Goal: Task Accomplishment & Management: Use online tool/utility

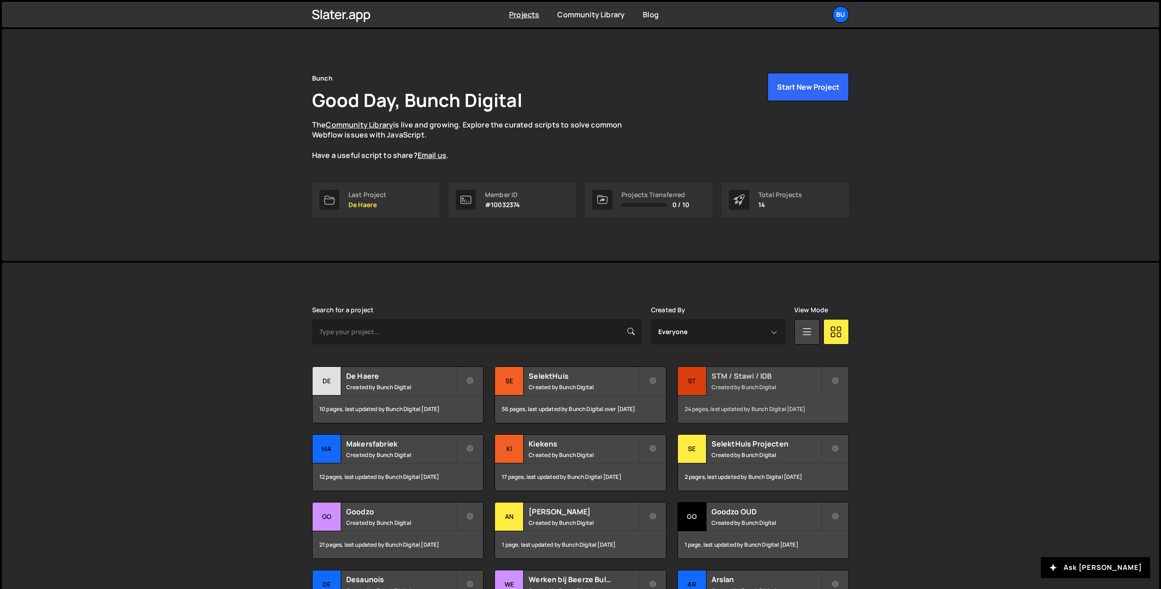
click at [768, 386] on small "Created by Bunch Digital" at bounding box center [767, 387] width 110 height 8
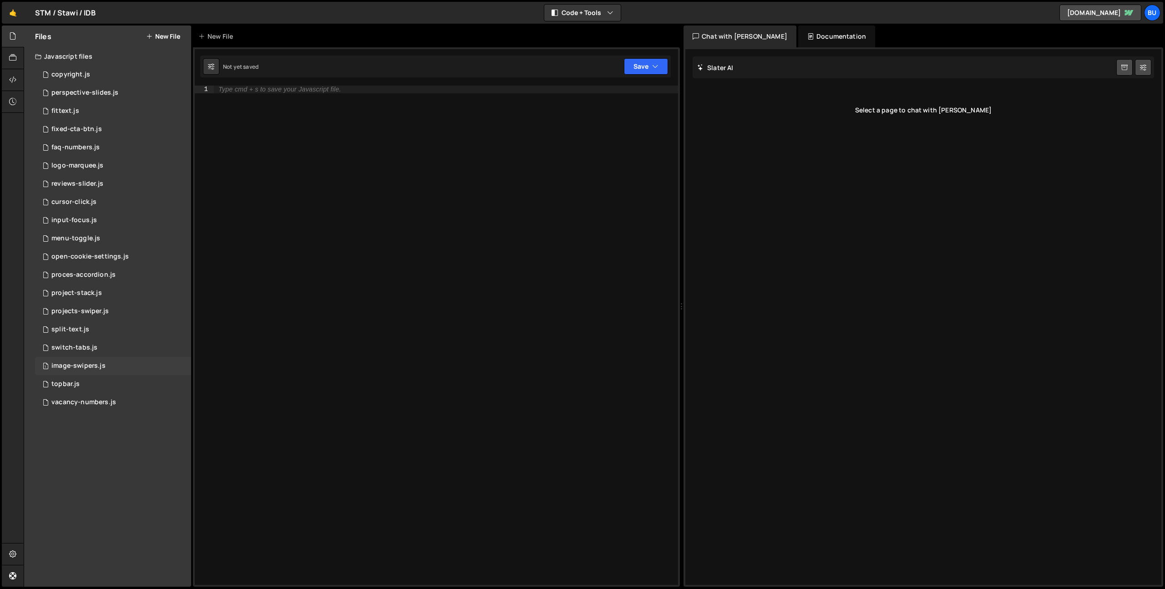
click at [117, 371] on div "1 image-swipers.js 0" at bounding box center [113, 366] width 156 height 18
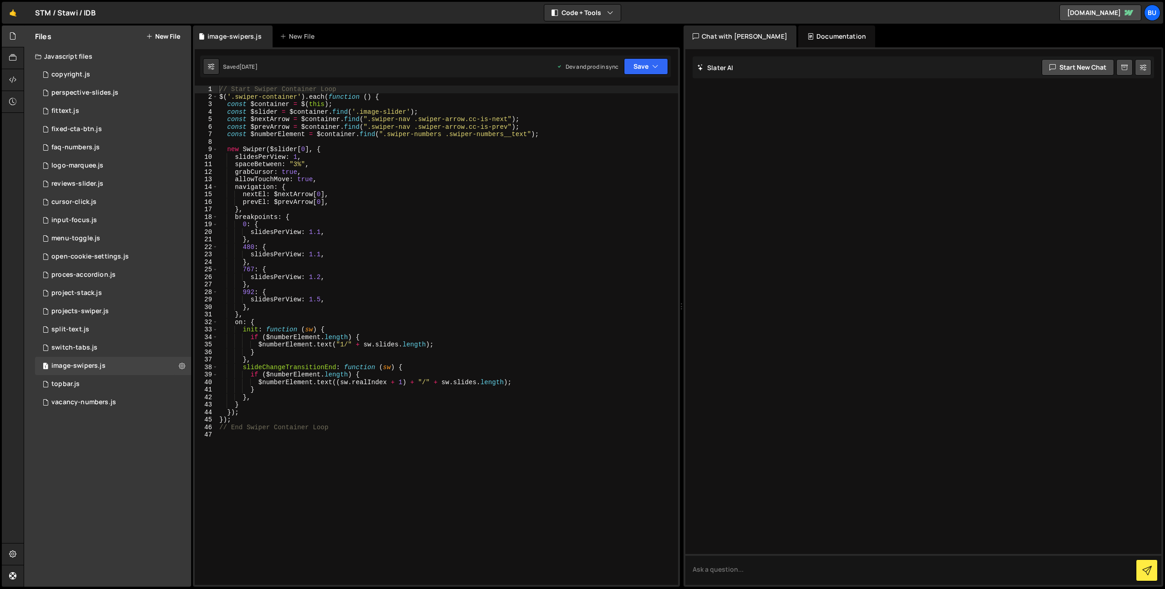
click at [378, 320] on div "// Start Swiper Container Loop $ ( '.swiper-container' ) . each ( function ( ) …" at bounding box center [447, 343] width 460 height 514
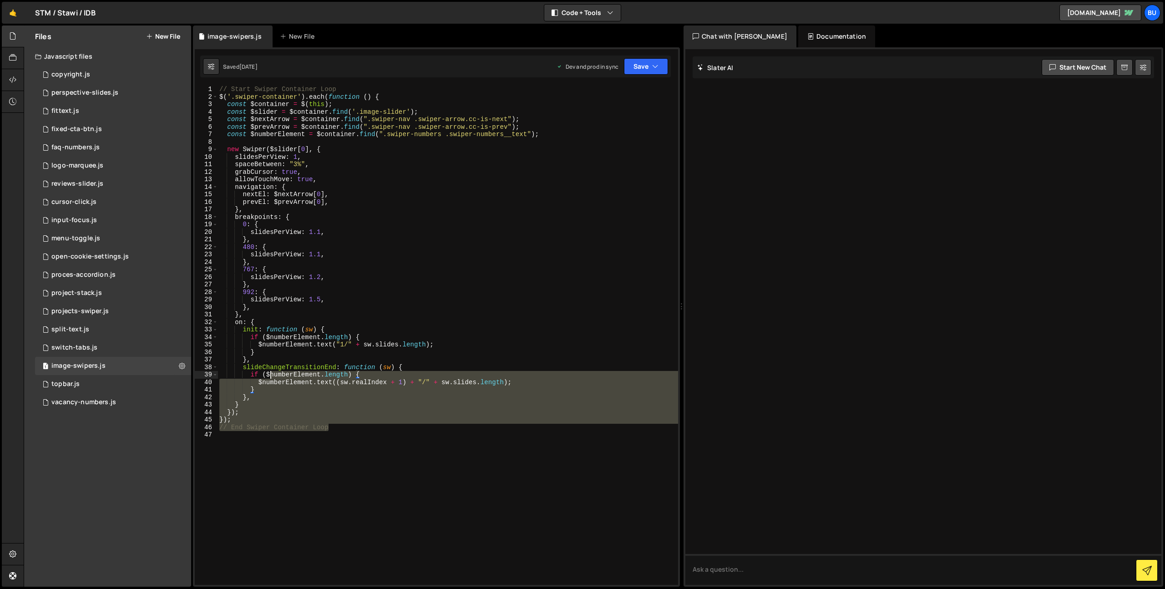
drag, startPoint x: 248, startPoint y: 352, endPoint x: 67, endPoint y: 4, distance: 392.5
click at [73, 20] on div "Hold on a sec... Are you certain you wish to leave this page? Any changes you'v…" at bounding box center [582, 294] width 1165 height 589
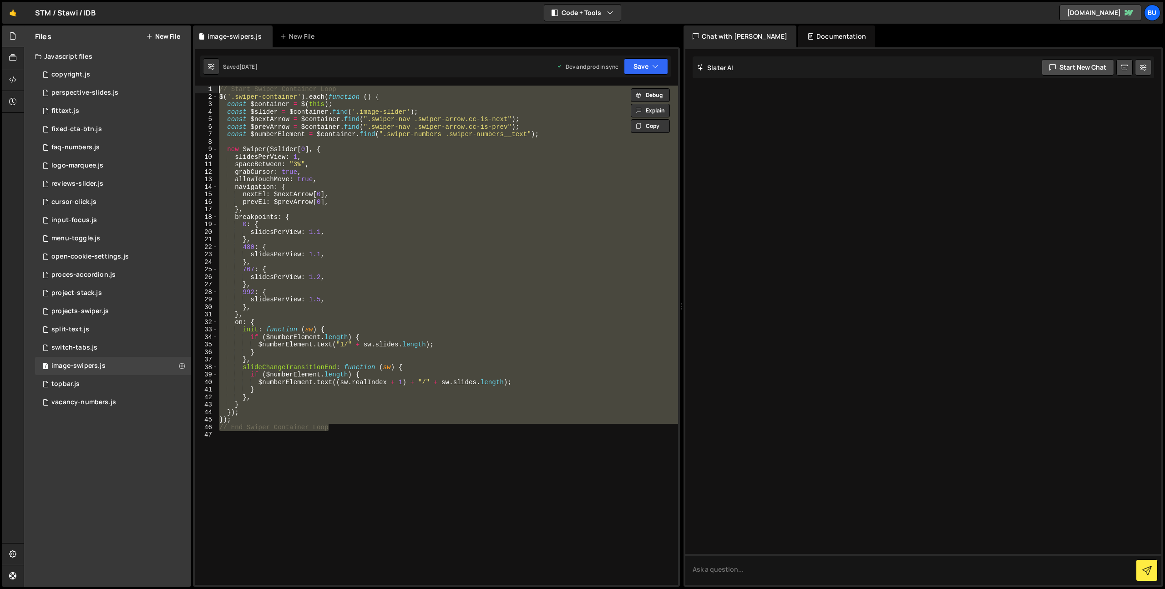
click at [397, 195] on div "// Start Swiper Container Loop $ ( '.swiper-container' ) . each ( function ( ) …" at bounding box center [447, 335] width 460 height 499
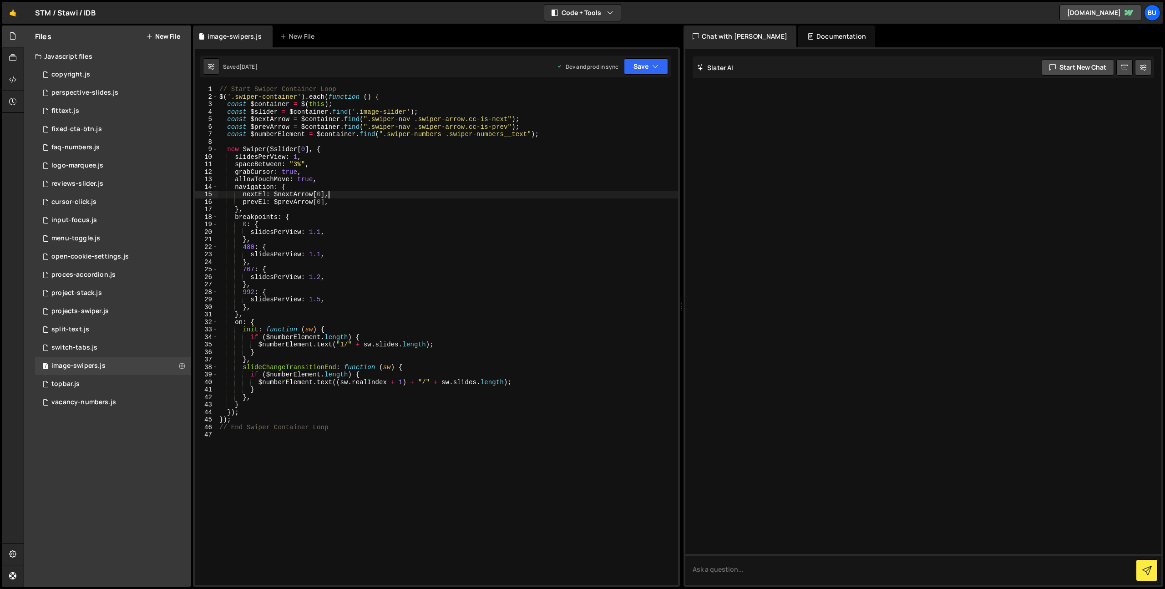
drag, startPoint x: 503, startPoint y: 151, endPoint x: 494, endPoint y: 144, distance: 11.4
click at [503, 151] on div "// Start Swiper Container Loop $ ( '.swiper-container' ) . each ( function ( ) …" at bounding box center [447, 343] width 460 height 514
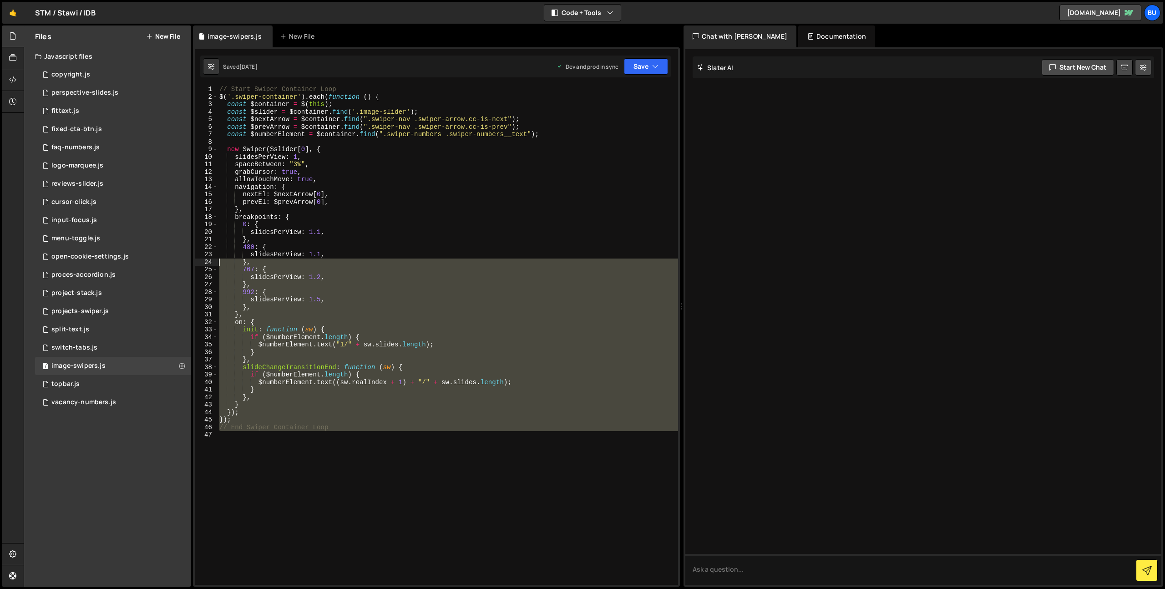
drag, startPoint x: 399, startPoint y: 440, endPoint x: 94, endPoint y: 7, distance: 530.3
click at [99, 21] on div "Hold on a sec... Are you certain you wish to leave this page? Any changes you'v…" at bounding box center [582, 294] width 1165 height 589
type textarea "// Start Swiper Container Loop $('.swiper-container').each(function () {"
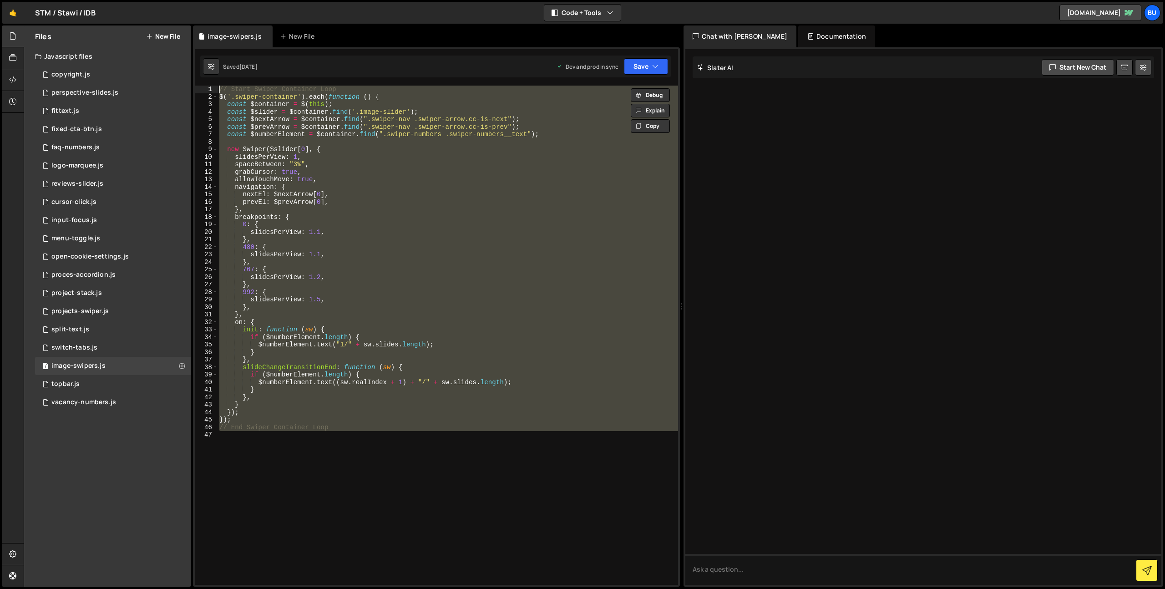
click at [359, 141] on div "// Start Swiper Container Loop $ ( '.swiper-container' ) . each ( function ( ) …" at bounding box center [447, 335] width 460 height 499
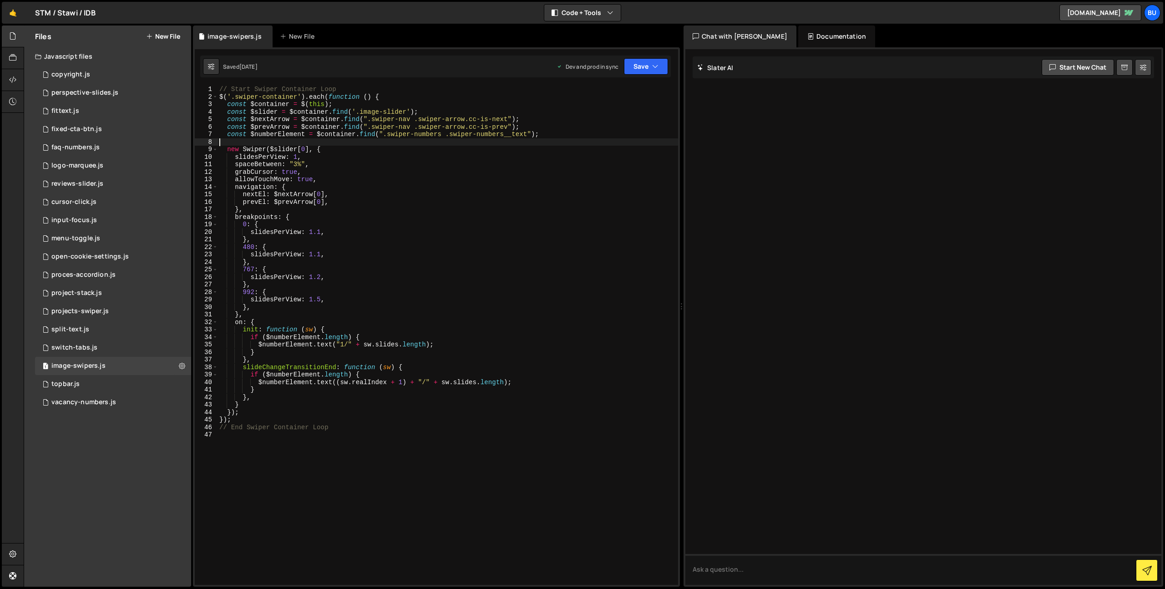
click at [411, 230] on div "// Start Swiper Container Loop $ ( '.swiper-container' ) . each ( function ( ) …" at bounding box center [447, 343] width 460 height 514
click at [474, 193] on div "// Start Swiper Container Loop $ ( '.swiper-container' ) . each ( function ( ) …" at bounding box center [447, 343] width 460 height 514
click at [355, 209] on div "// Start Swiper Container Loop $ ( '.swiper-container' ) . each ( function ( ) …" at bounding box center [447, 343] width 460 height 514
click at [382, 201] on div "// Start Swiper Container Loop $ ( '.swiper-container' ) . each ( function ( ) …" at bounding box center [447, 343] width 460 height 514
click at [365, 209] on div "// Start Swiper Container Loop $ ( '.swiper-container' ) . each ( function ( ) …" at bounding box center [447, 343] width 460 height 514
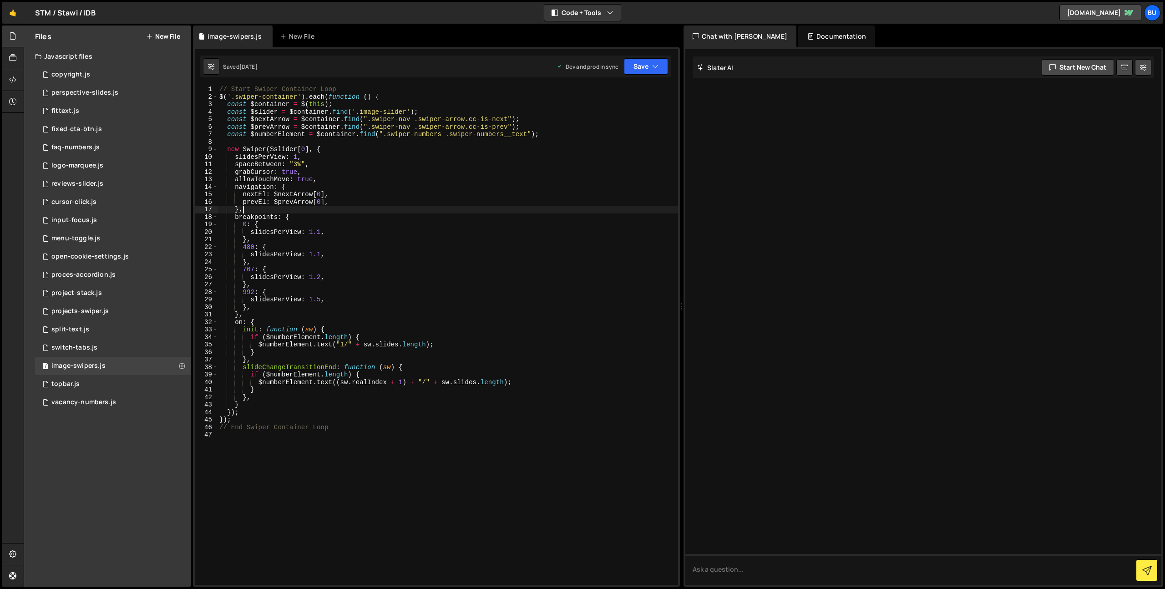
click at [421, 182] on div "// Start Swiper Container Loop $ ( '.swiper-container' ) . each ( function ( ) …" at bounding box center [447, 343] width 460 height 514
type textarea "allowTouchMove: true,"
